Goal: Information Seeking & Learning: Find specific fact

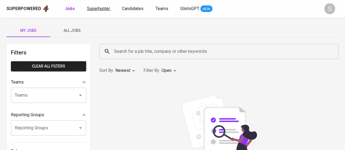
drag, startPoint x: 0, startPoint y: 0, endPoint x: 101, endPoint y: 9, distance: 101.3
click at [101, 9] on span "Superhunter" at bounding box center [98, 8] width 23 height 5
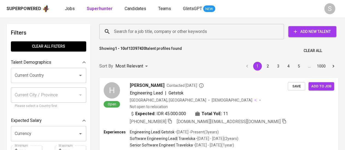
click at [141, 33] on input "Search for a job title, company or other keywords" at bounding box center [193, 31] width 161 height 10
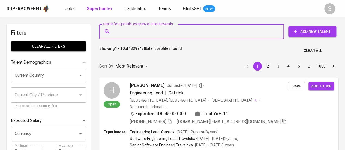
paste input "[EMAIL_ADDRESS][DOMAIN_NAME]"
type input "[EMAIL_ADDRESS][DOMAIN_NAME]"
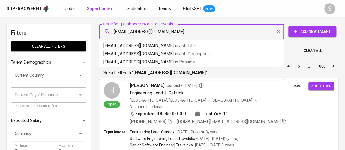
click at [152, 73] on b "[EMAIL_ADDRESS][DOMAIN_NAME]" at bounding box center [169, 72] width 72 height 5
click at [161, 73] on div "Sort By Most Relevant MOST_RELEVANT 1 2 3 4 5 … 1000" at bounding box center [219, 66] width 246 height 17
click at [170, 73] on div "Sort By Most Relevant MOST_RELEVANT 1 2 3 4 5 … 1000" at bounding box center [219, 66] width 246 height 17
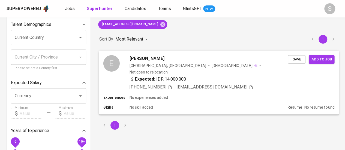
scroll to position [38, 0]
click at [172, 84] on icon "button" at bounding box center [169, 86] width 5 height 5
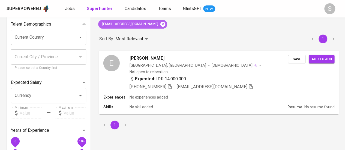
click at [160, 23] on icon at bounding box center [162, 24] width 5 height 5
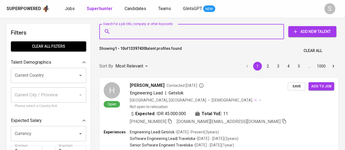
paste input "rahelaurora99@gmail.com"
type input "rahelaurora99@gmail.com"
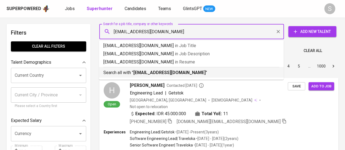
click at [153, 75] on b "rahelaurora99@gmail.com" at bounding box center [169, 72] width 72 height 5
click at [173, 71] on div "Sort By Most Relevant MOST_RELEVANT 1 2 3 4 5 … 1000" at bounding box center [219, 66] width 246 height 17
click at [167, 75] on div "Sort By Most Relevant MOST_RELEVANT 1 2 3 4 5 … 1000" at bounding box center [219, 66] width 246 height 17
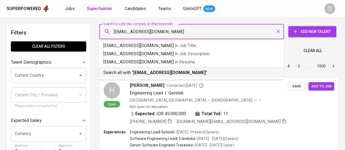
click at [167, 75] on div "Sort By Most Relevant MOST_RELEVANT 1 2 3 4 5 … 1000" at bounding box center [219, 66] width 246 height 17
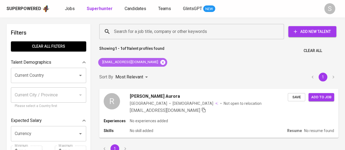
click at [160, 61] on icon at bounding box center [163, 62] width 6 height 6
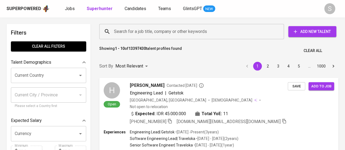
click at [165, 34] on input "Search for a job title, company or other keywords" at bounding box center [193, 31] width 161 height 10
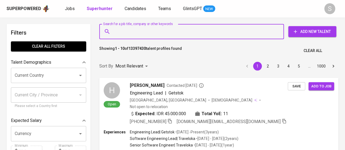
paste input "madelinesurya@gmail.com"
type input "madelinesurya@gmail.com"
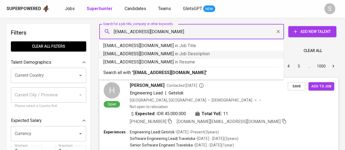
click at [147, 73] on b "madelinesurya@gmail.com" at bounding box center [169, 72] width 72 height 5
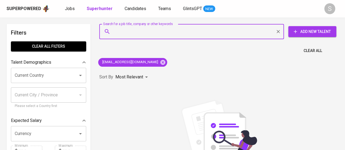
scroll to position [44, 0]
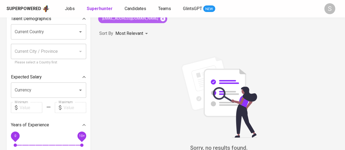
click at [160, 17] on icon at bounding box center [162, 18] width 5 height 5
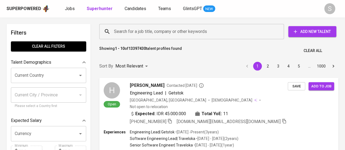
click at [161, 34] on input "Search for a job title, company or other keywords" at bounding box center [193, 31] width 161 height 10
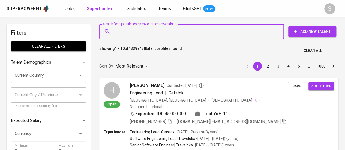
paste input "[EMAIL_ADDRESS][DOMAIN_NAME]"
type input "[EMAIL_ADDRESS][DOMAIN_NAME]"
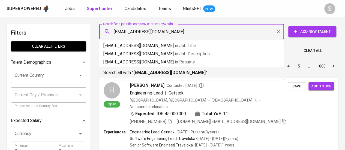
click at [142, 72] on b "[EMAIL_ADDRESS][DOMAIN_NAME]" at bounding box center [169, 72] width 72 height 5
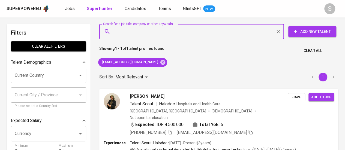
scroll to position [13, 0]
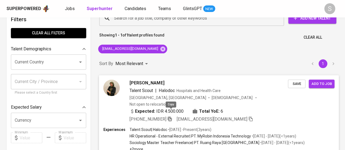
click at [171, 116] on icon "button" at bounding box center [169, 118] width 5 height 5
